Goal: Check status: Check status

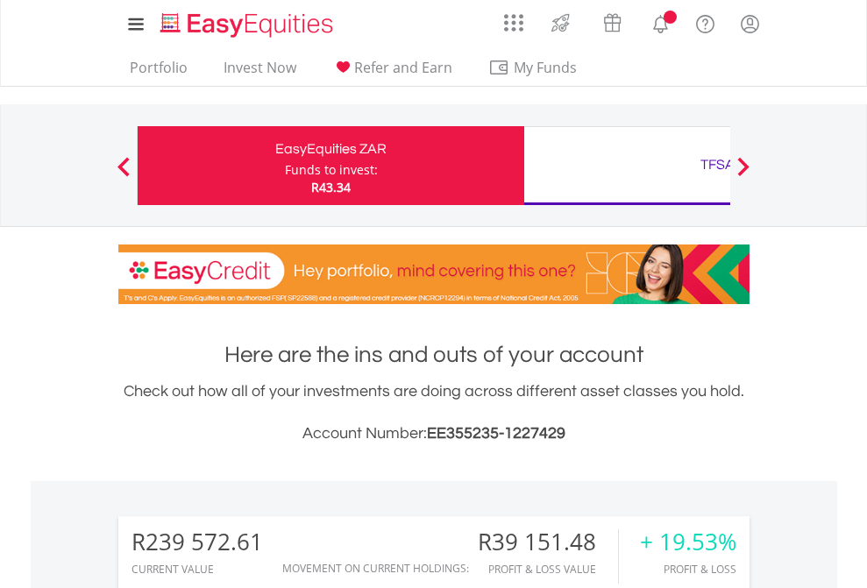
scroll to position [168, 275]
click at [285, 166] on div "Funds to invest:" at bounding box center [331, 170] width 93 height 18
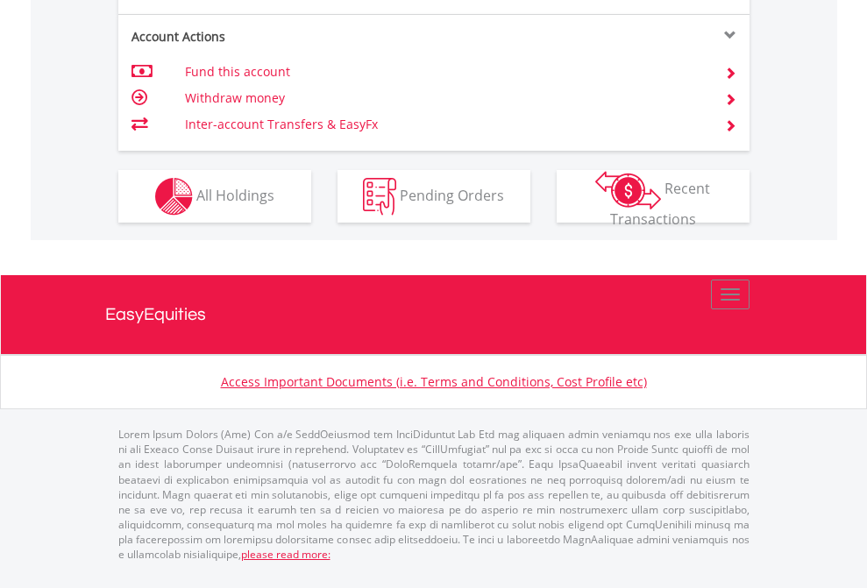
scroll to position [1786, 0]
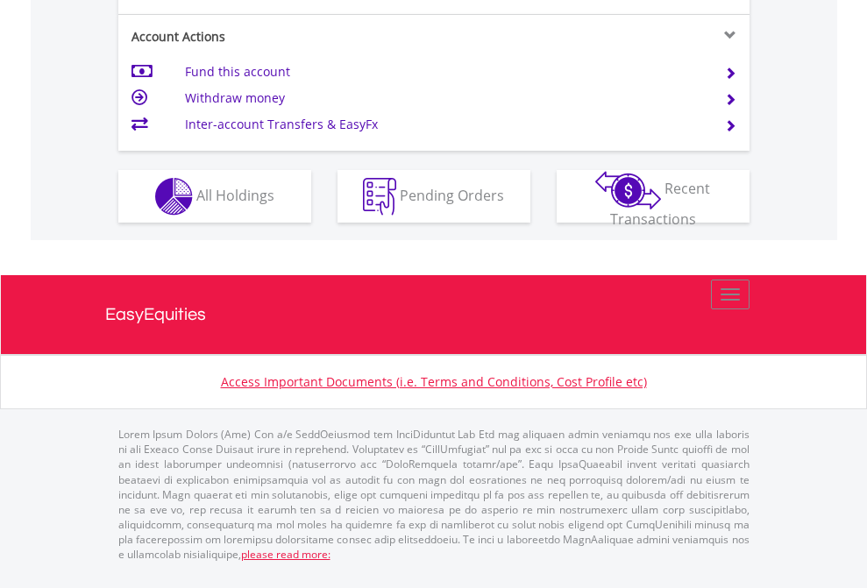
scroll to position [1716, 0]
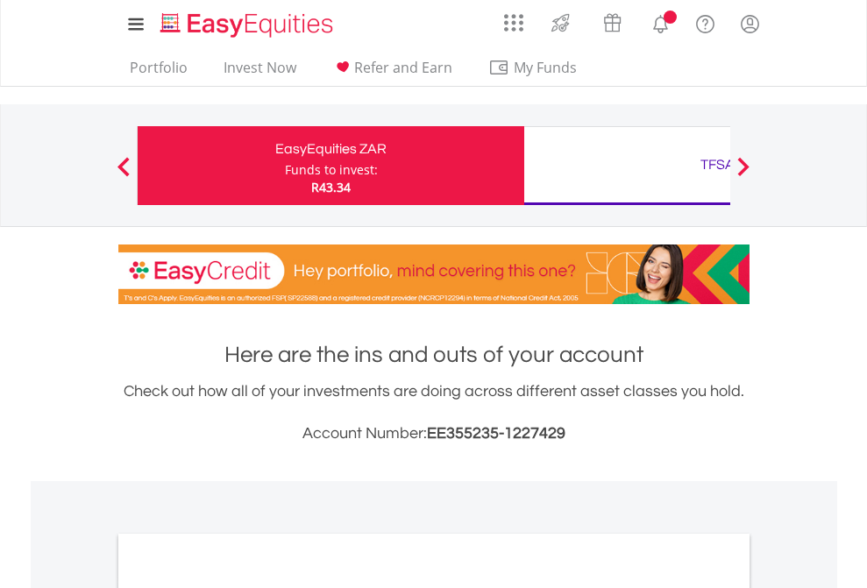
scroll to position [1054, 0]
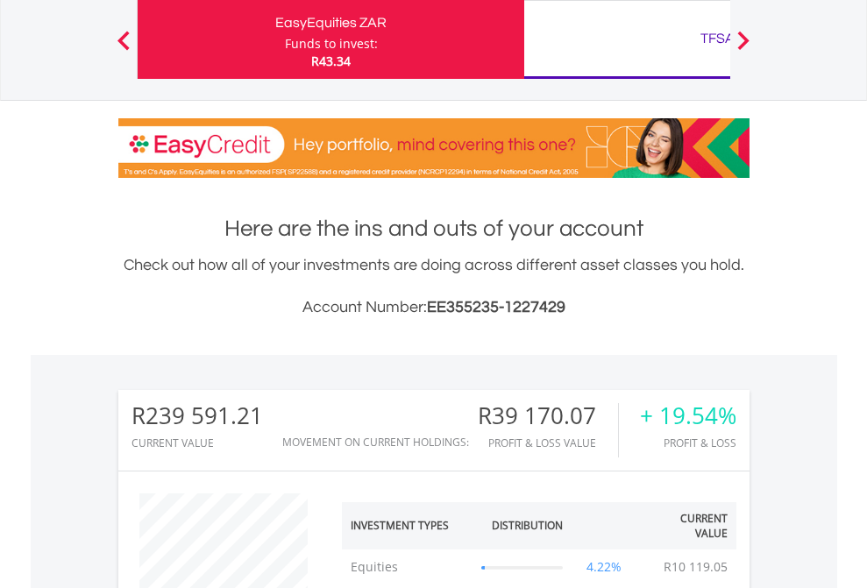
scroll to position [168, 275]
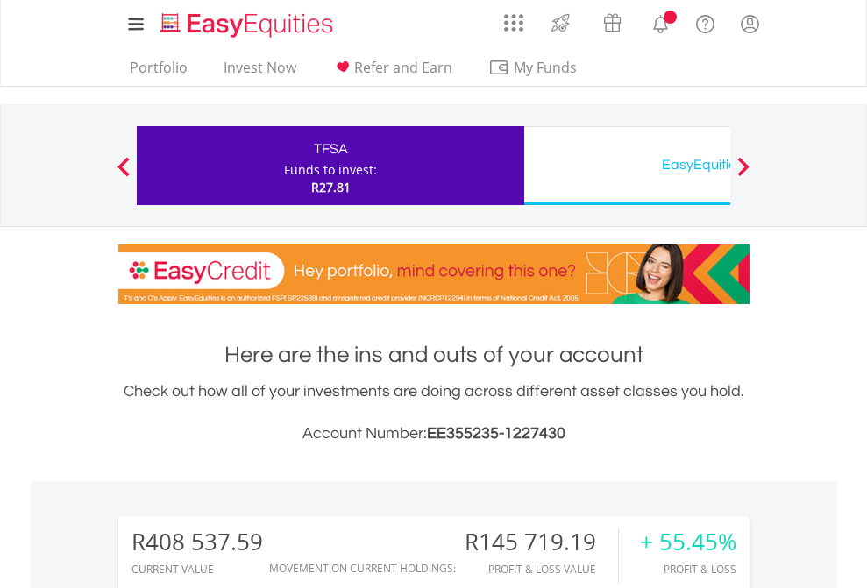
scroll to position [168, 275]
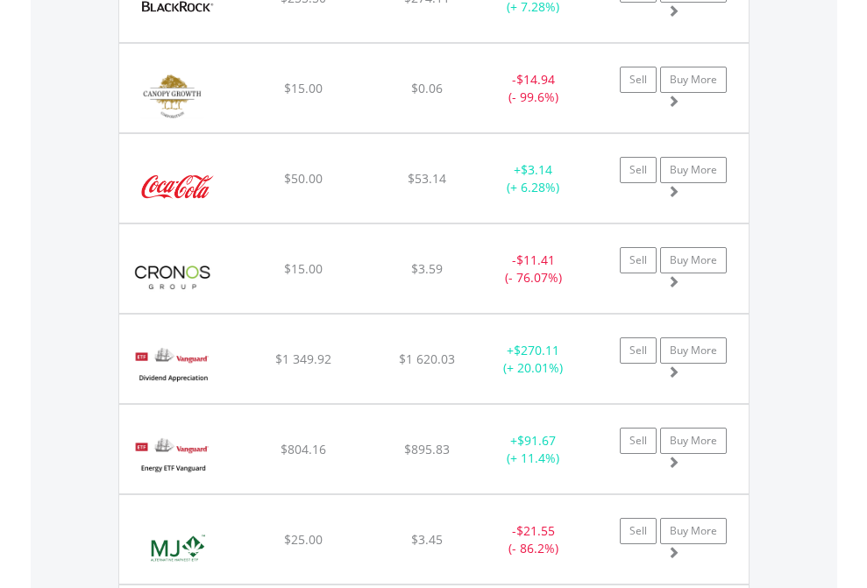
scroll to position [168, 275]
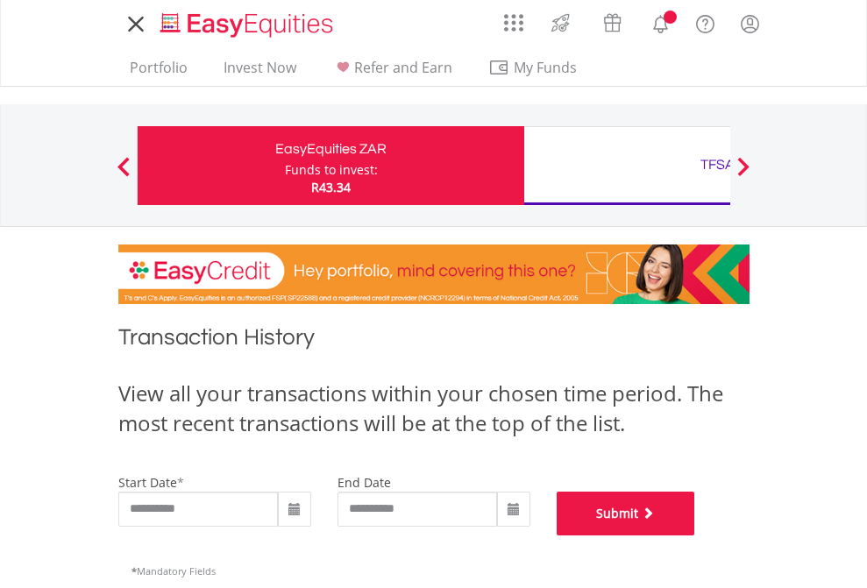
click at [695, 536] on button "Submit" at bounding box center [626, 514] width 139 height 44
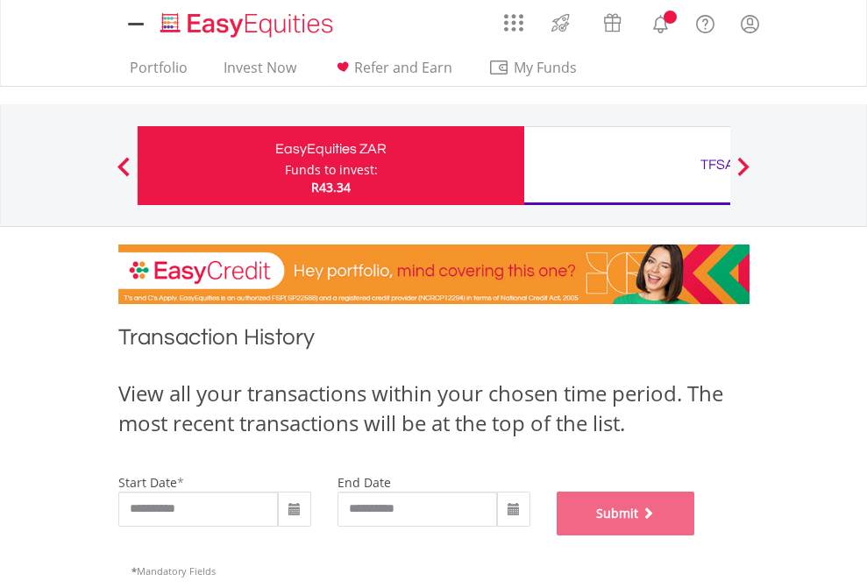
scroll to position [711, 0]
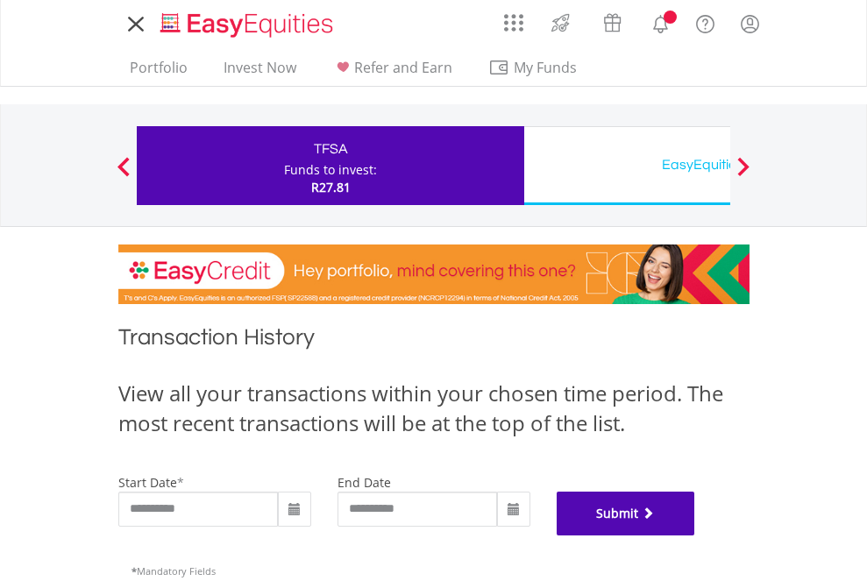
click at [695, 536] on button "Submit" at bounding box center [626, 514] width 139 height 44
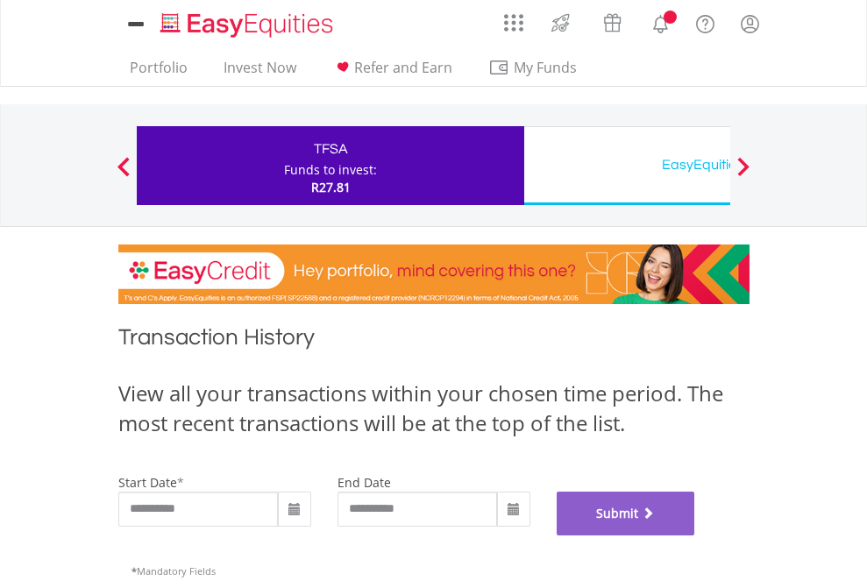
scroll to position [711, 0]
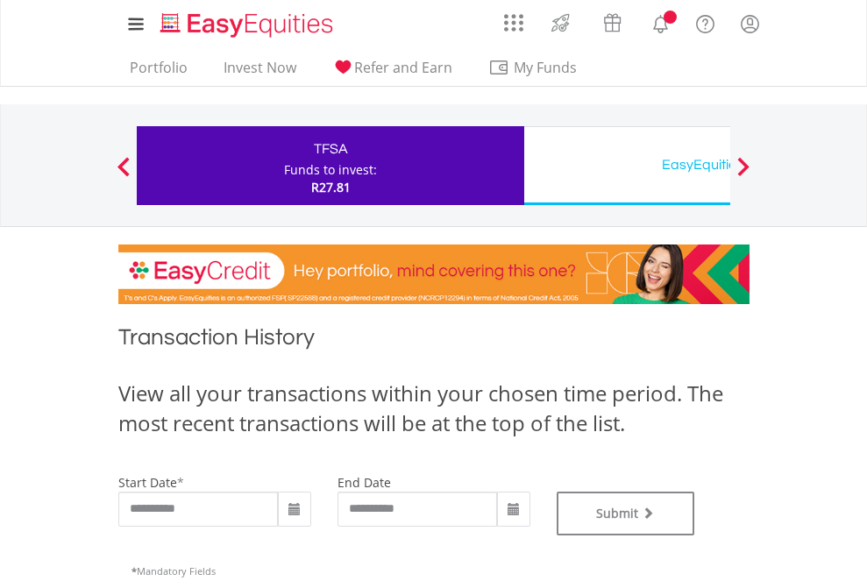
click at [627, 166] on div "EasyEquities USD" at bounding box center [718, 165] width 366 height 25
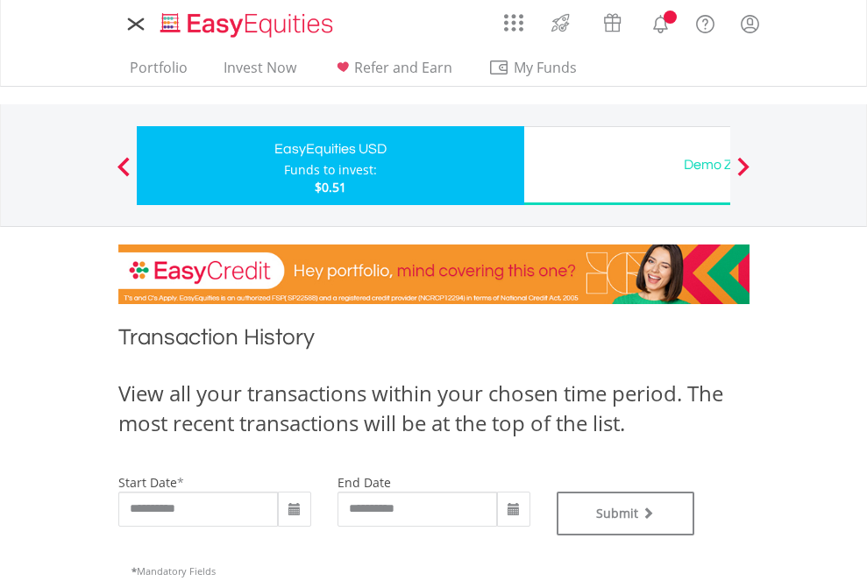
type input "**********"
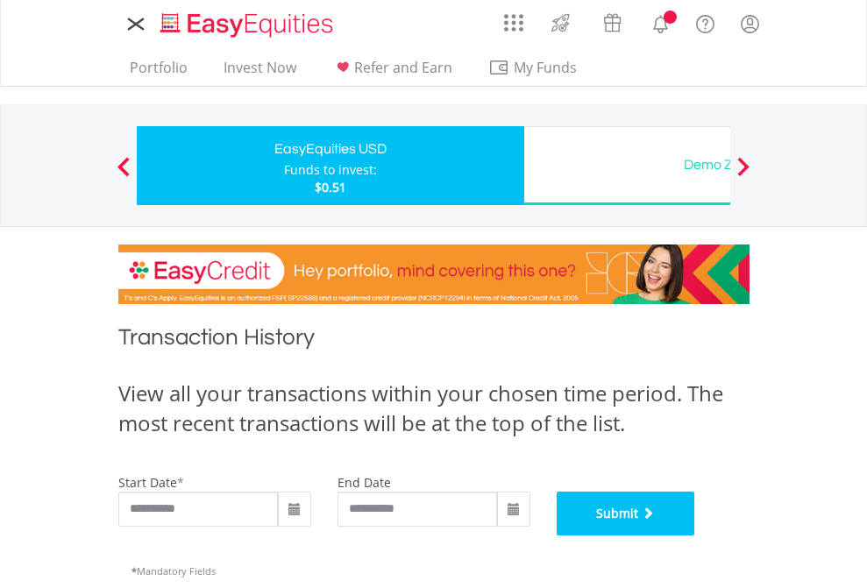
click at [695, 536] on button "Submit" at bounding box center [626, 514] width 139 height 44
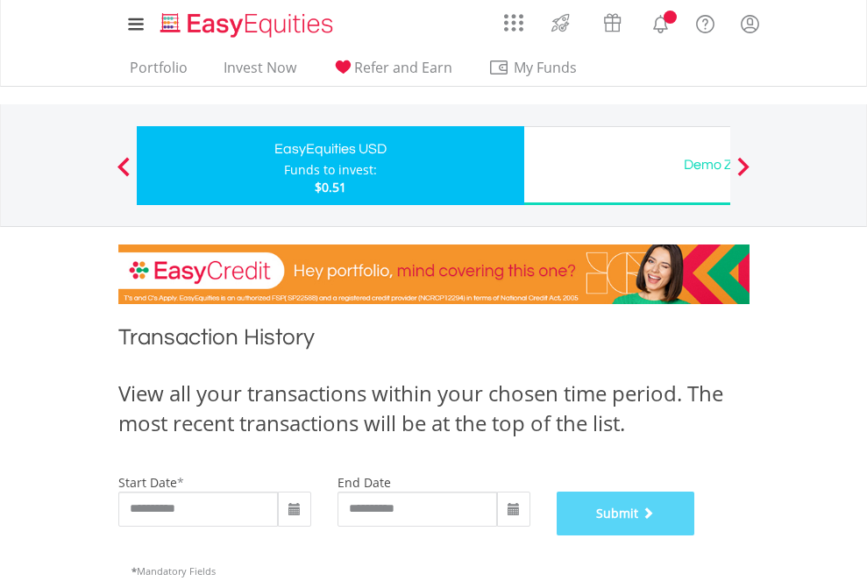
scroll to position [711, 0]
